Goal: Transaction & Acquisition: Purchase product/service

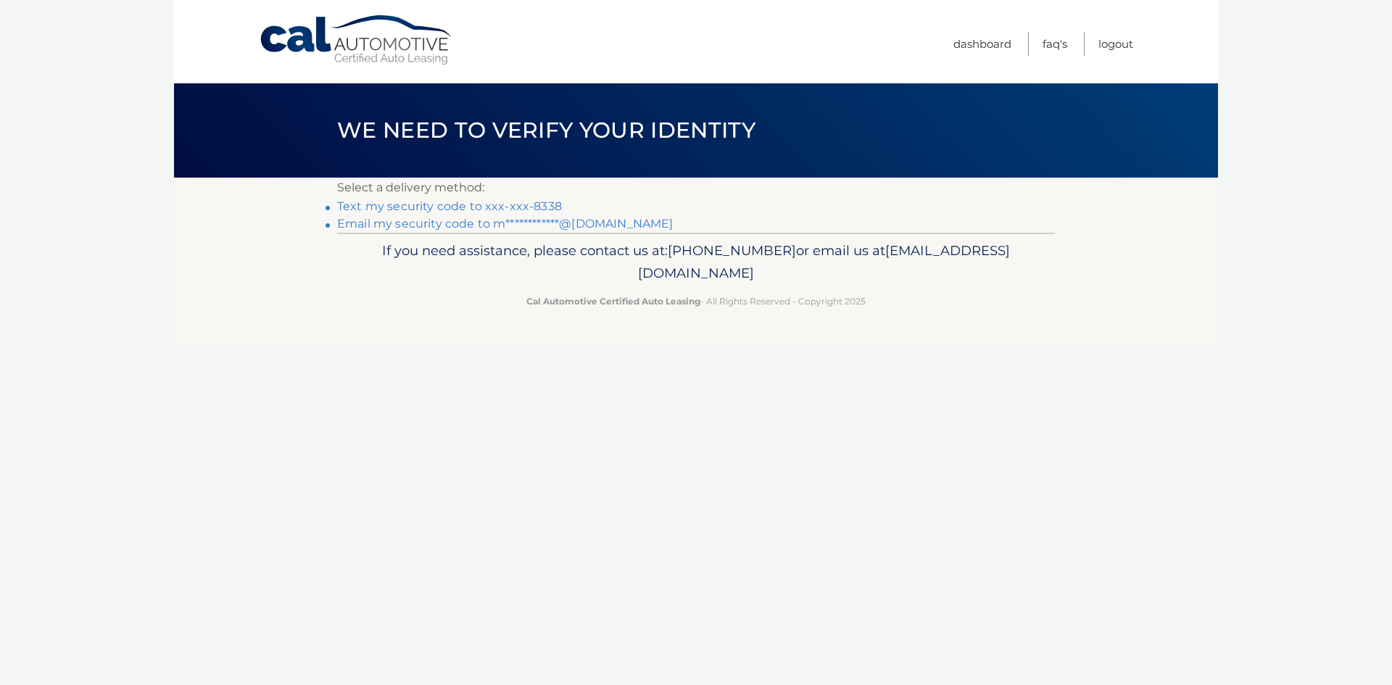
click at [396, 207] on link "Text my security code to xxx-xxx-8338" at bounding box center [449, 206] width 225 height 14
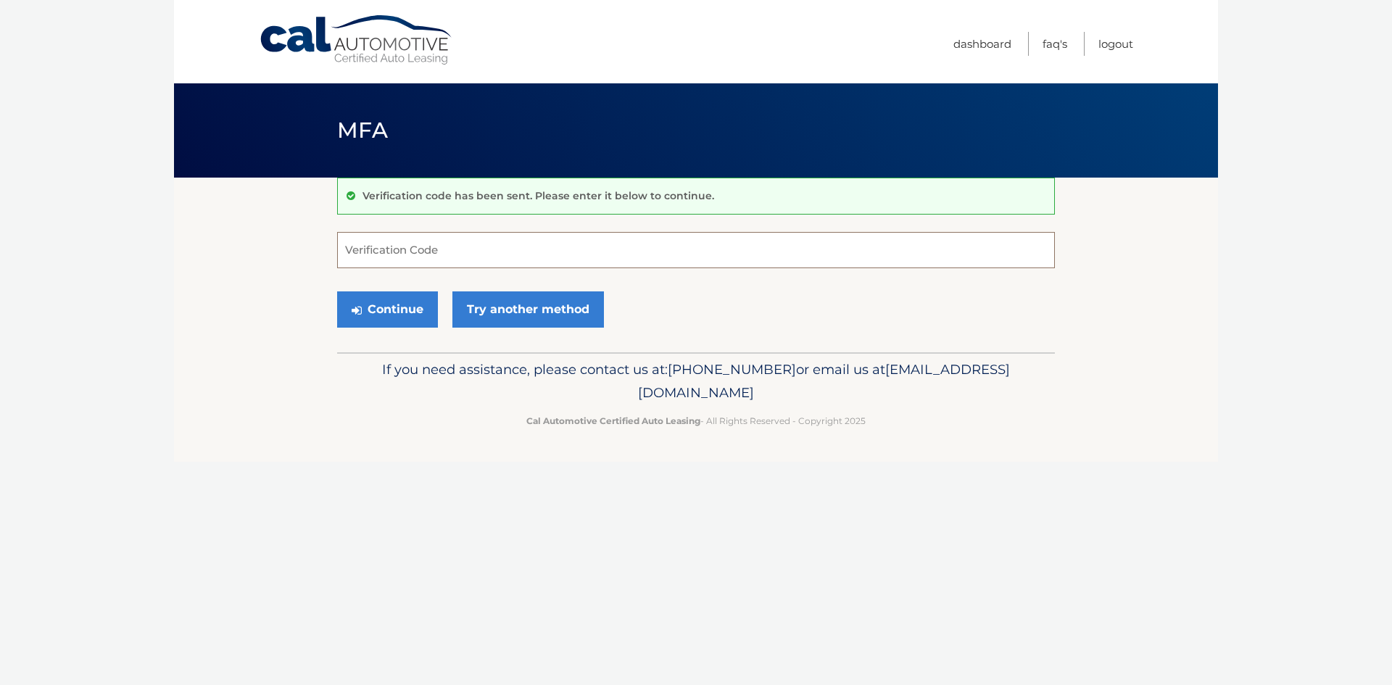
click at [395, 248] on input "Verification Code" at bounding box center [696, 250] width 718 height 36
type input "411048"
click at [337, 291] on button "Continue" at bounding box center [387, 309] width 101 height 36
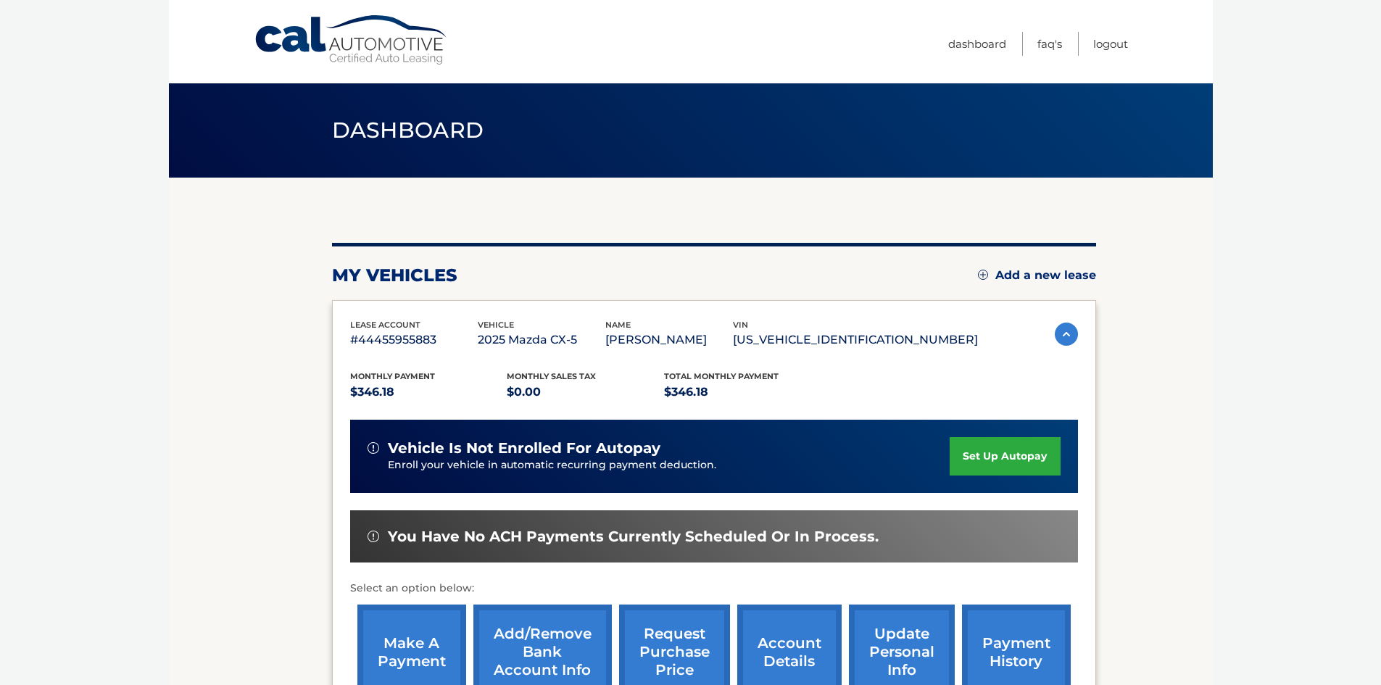
click at [1249, 427] on body "Cal Automotive Menu Dashboard FAQ's Logout" at bounding box center [690, 342] width 1381 height 685
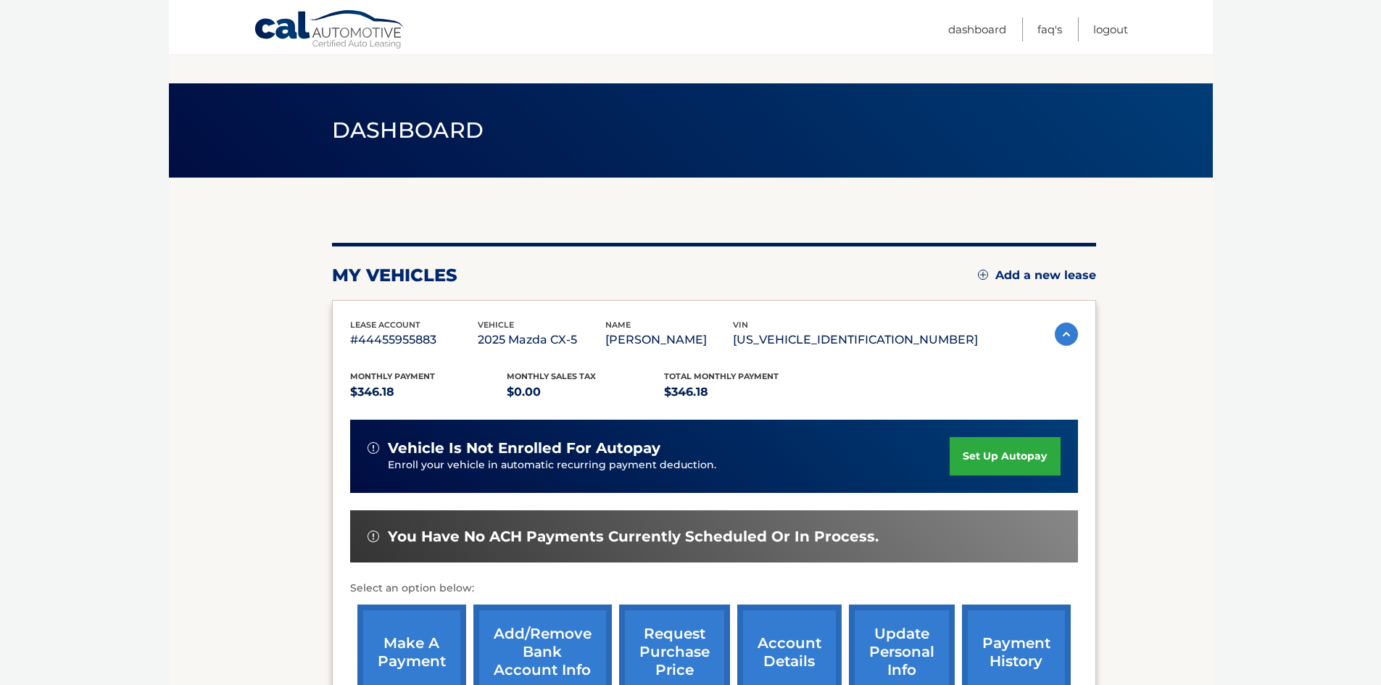
scroll to position [194, 0]
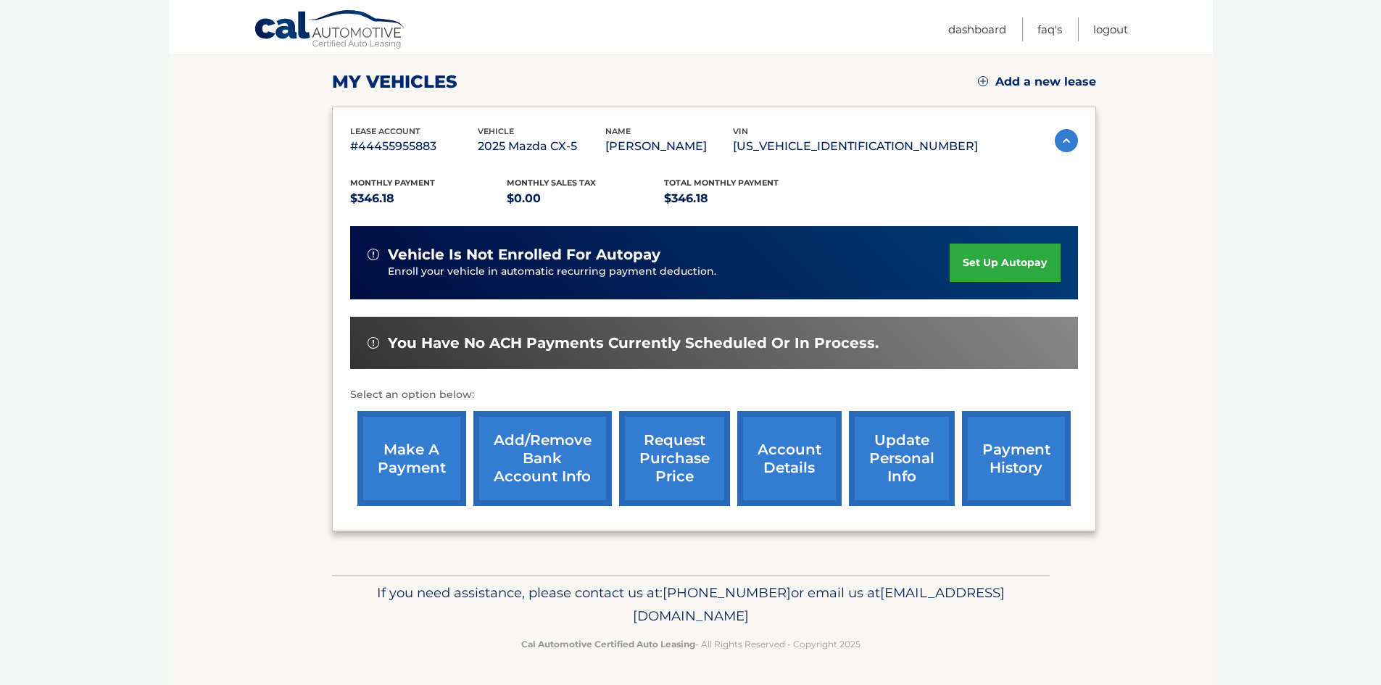
click at [413, 439] on link "make a payment" at bounding box center [411, 458] width 109 height 95
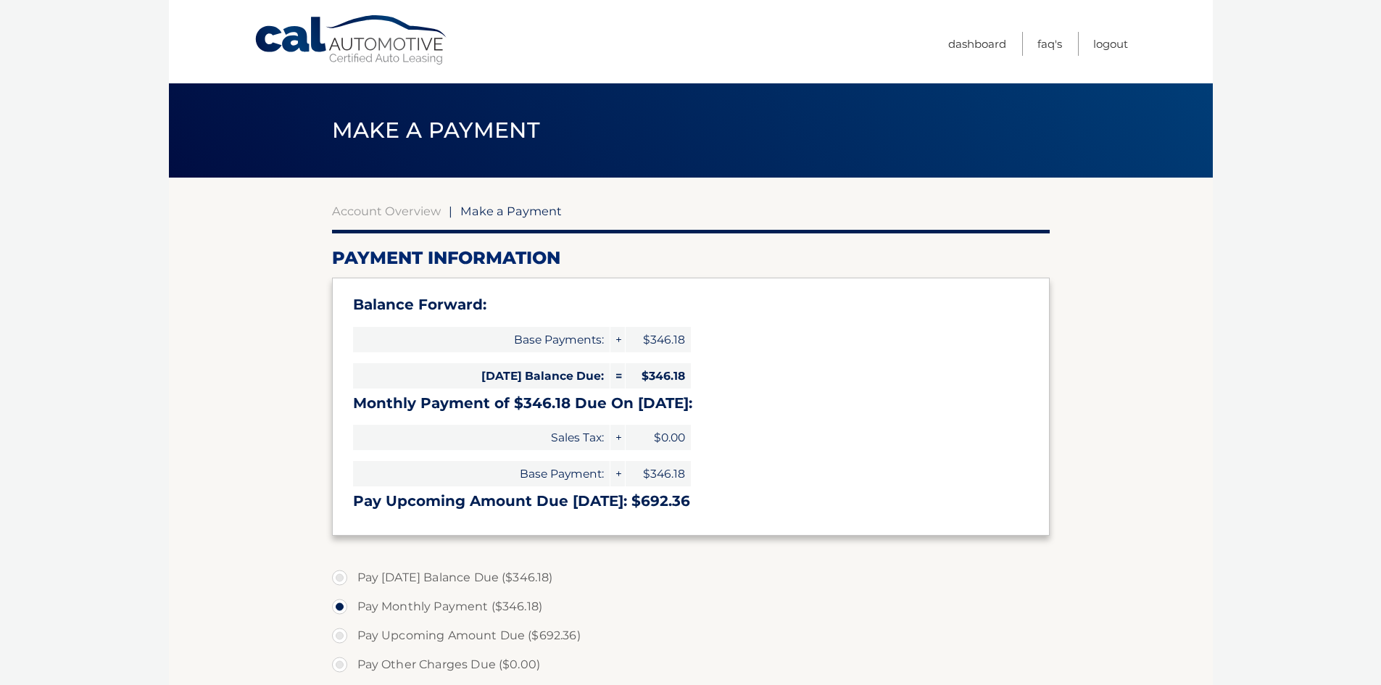
select select "YzQ0YjdiYTMtNjAyMi00MzNmLWFlNTMtNGZmOWVjMjMxOWY1"
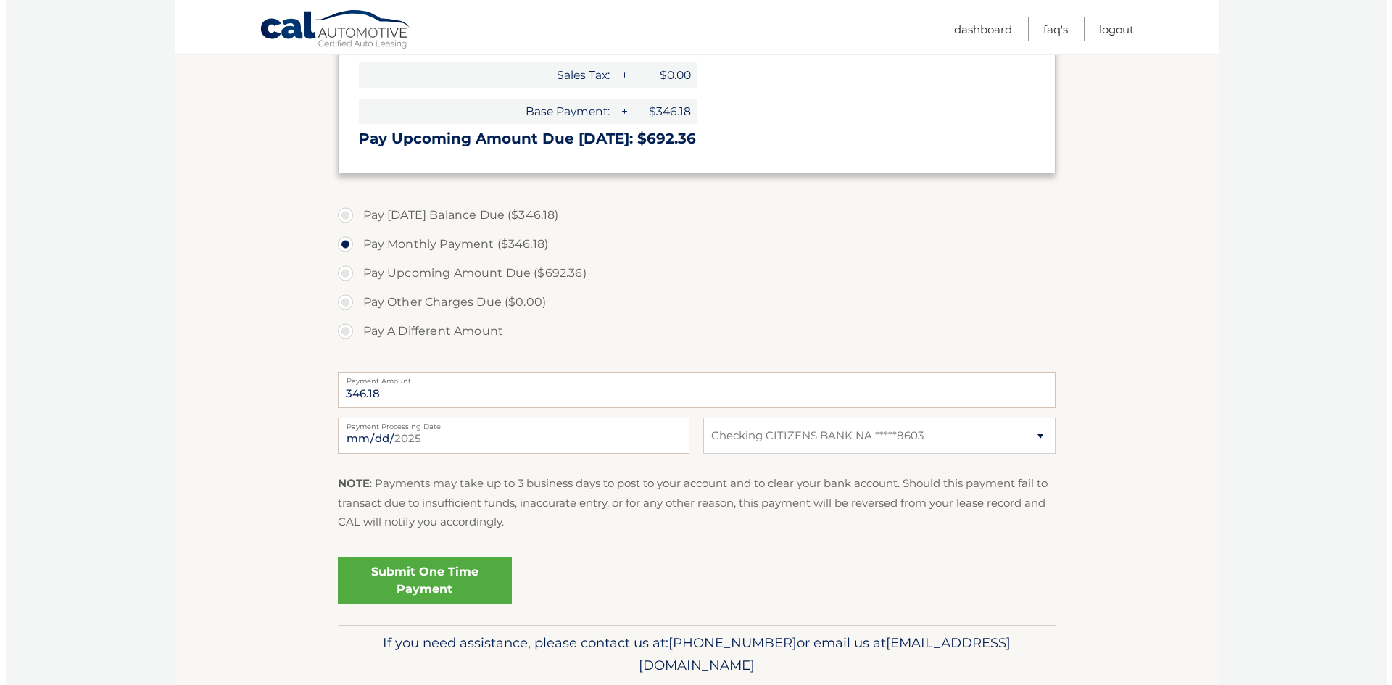
scroll to position [413, 0]
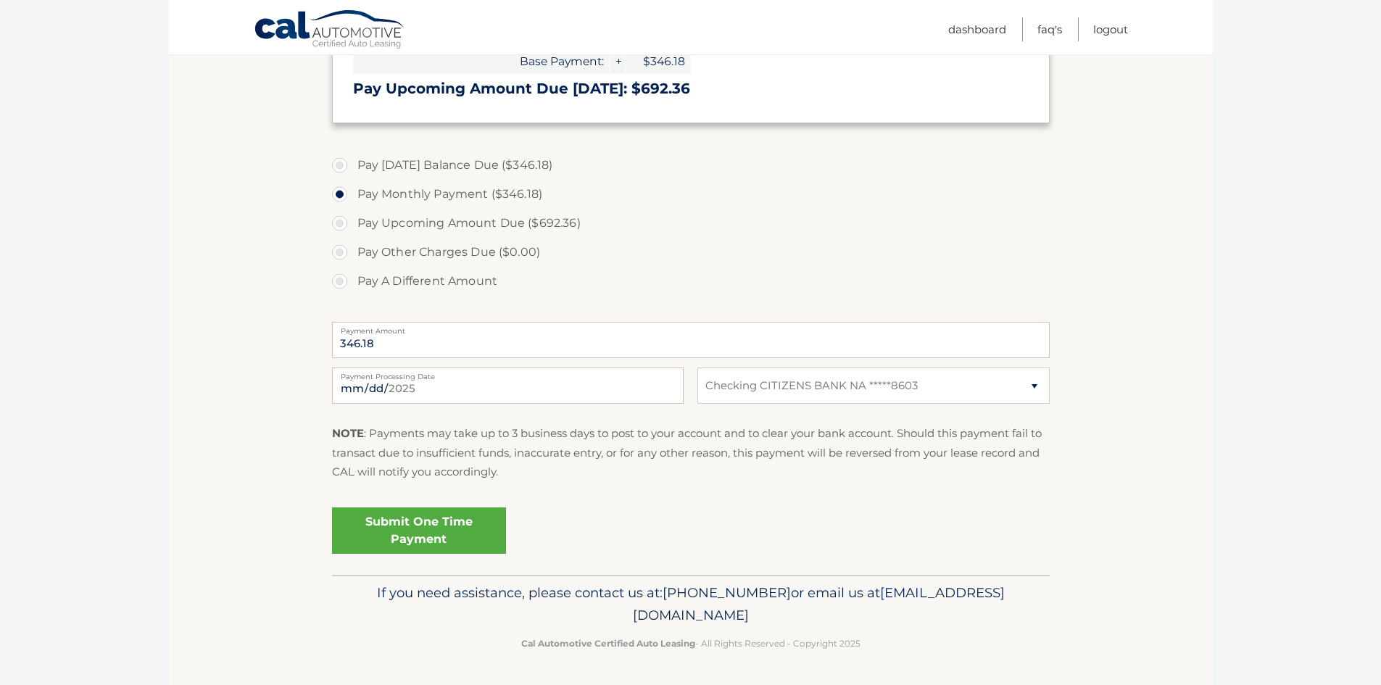
click at [403, 530] on link "Submit One Time Payment" at bounding box center [419, 531] width 174 height 46
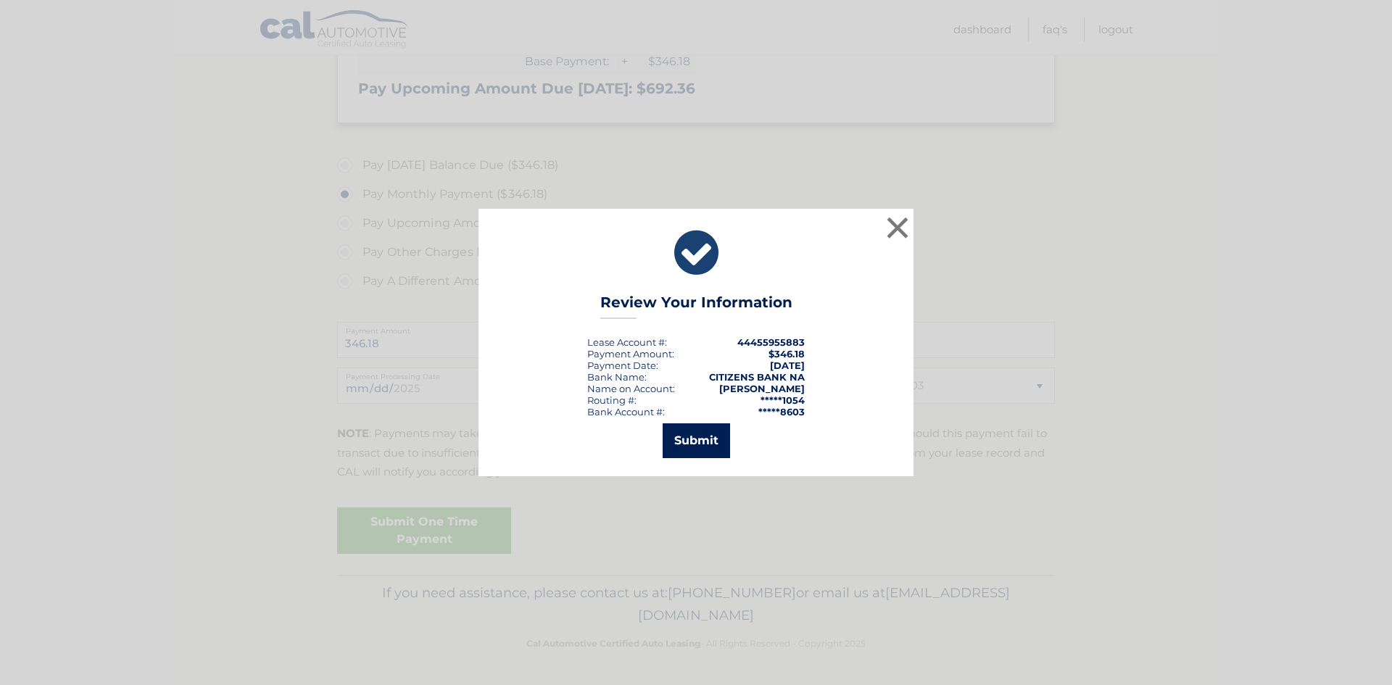
click at [705, 445] on button "Submit" at bounding box center [696, 440] width 67 height 35
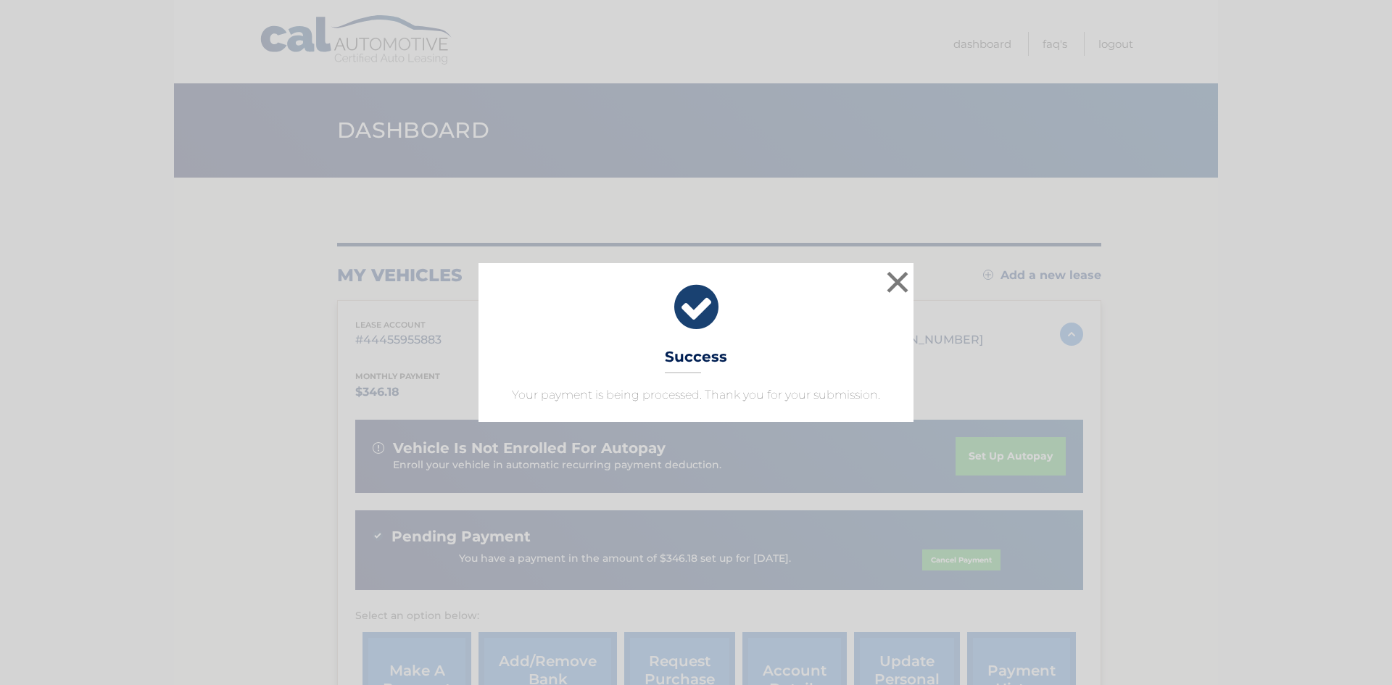
click at [811, 335] on div "× Success Your payment is being processed. Thank you for your submission." at bounding box center [696, 342] width 435 height 158
drag, startPoint x: 898, startPoint y: 277, endPoint x: 906, endPoint y: 278, distance: 8.8
click at [898, 278] on button "×" at bounding box center [897, 282] width 29 height 29
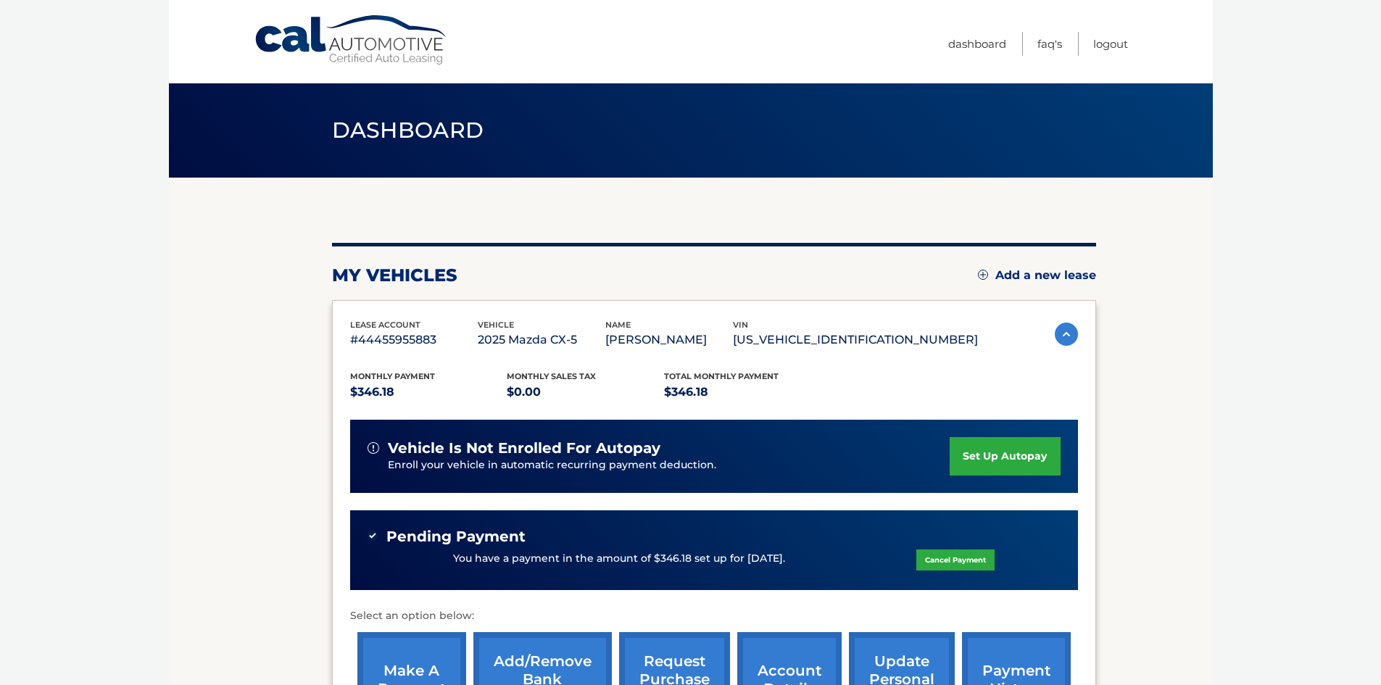
click at [1220, 423] on body "Cal Automotive Menu Dashboard FAQ's Logout" at bounding box center [690, 342] width 1381 height 685
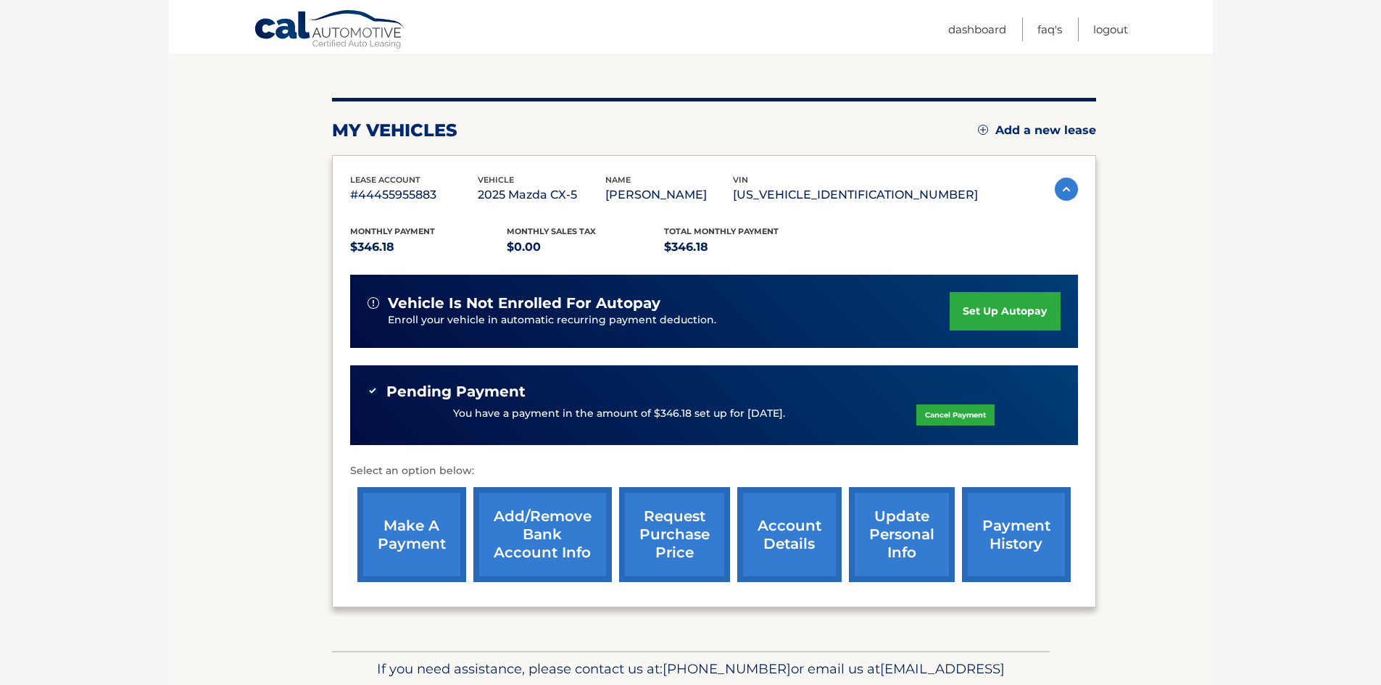
scroll to position [218, 0]
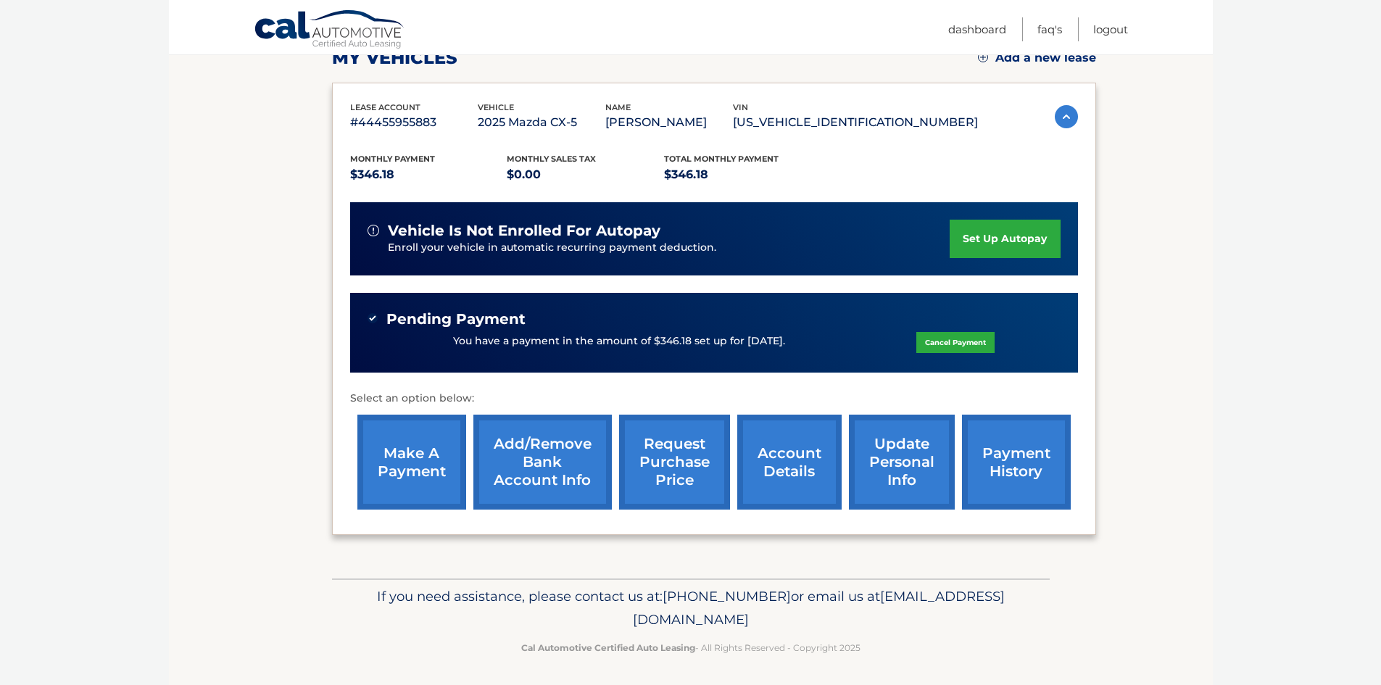
click at [1022, 474] on link "payment history" at bounding box center [1016, 462] width 109 height 95
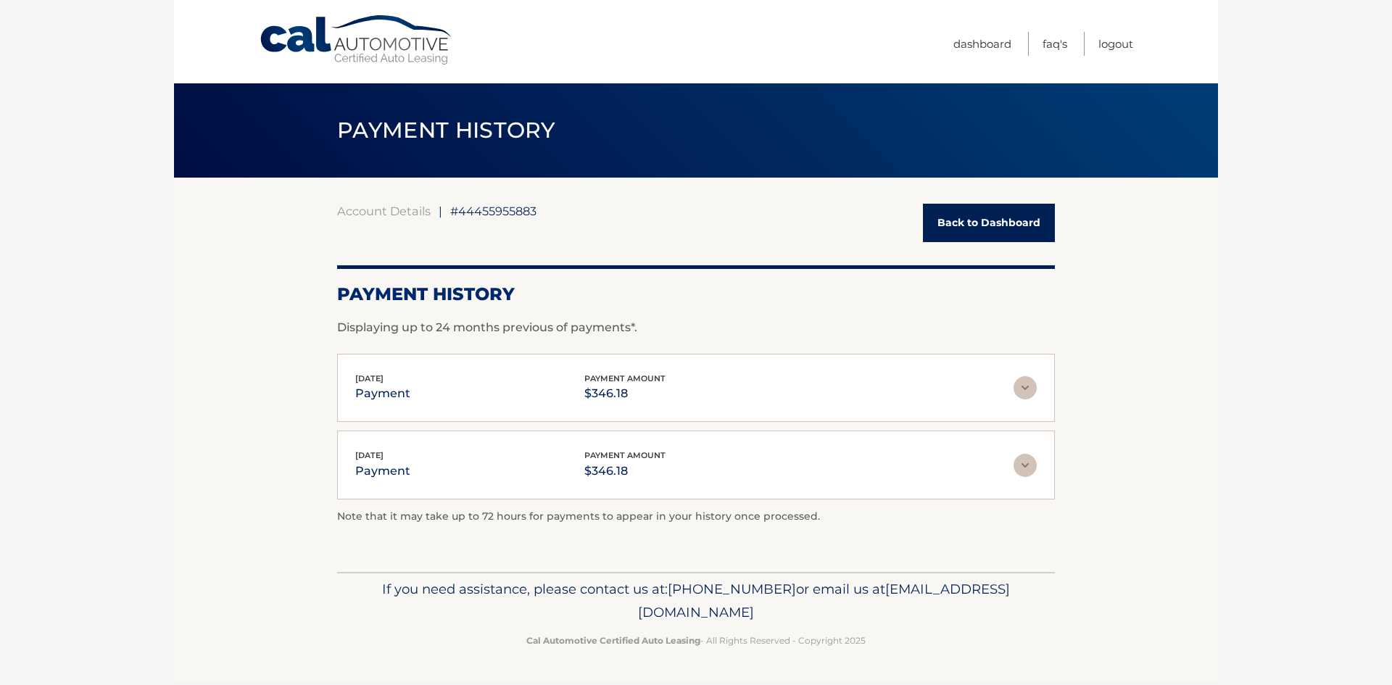
click at [993, 208] on link "Back to Dashboard" at bounding box center [989, 223] width 132 height 38
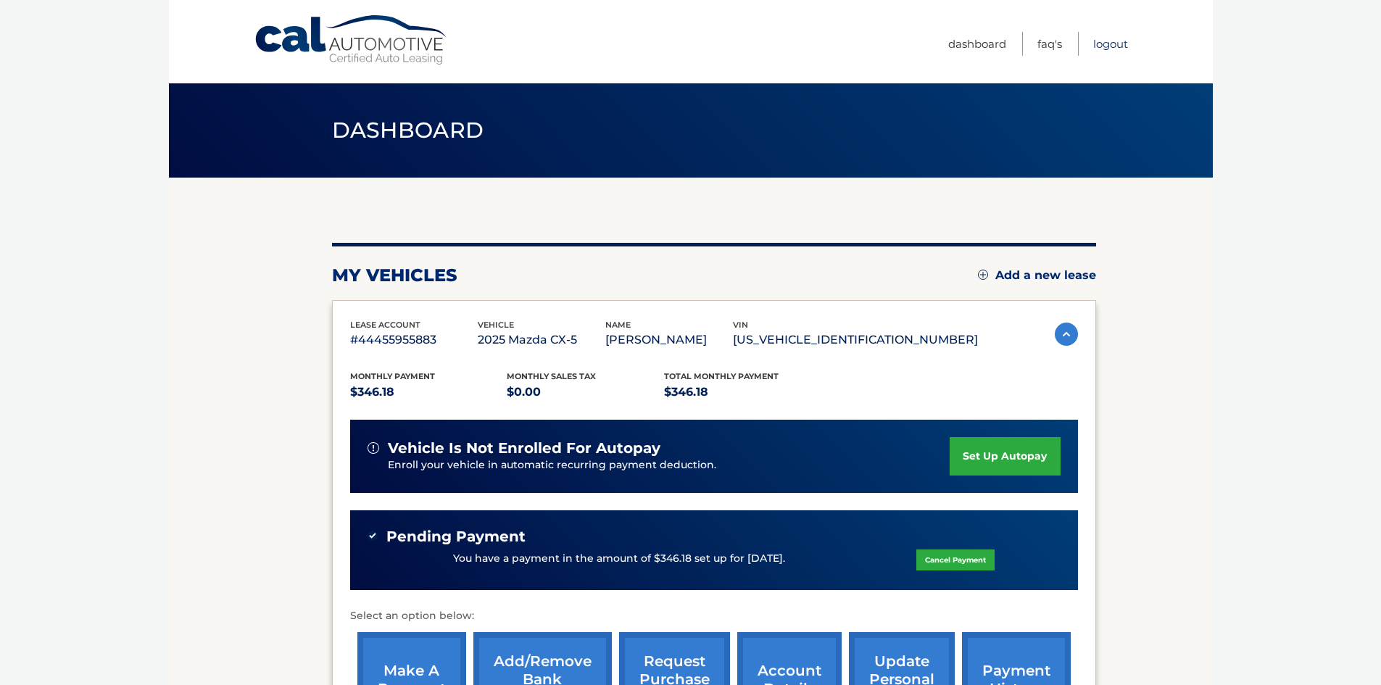
click at [1113, 44] on link "Logout" at bounding box center [1110, 44] width 35 height 24
